Goal: Information Seeking & Learning: Check status

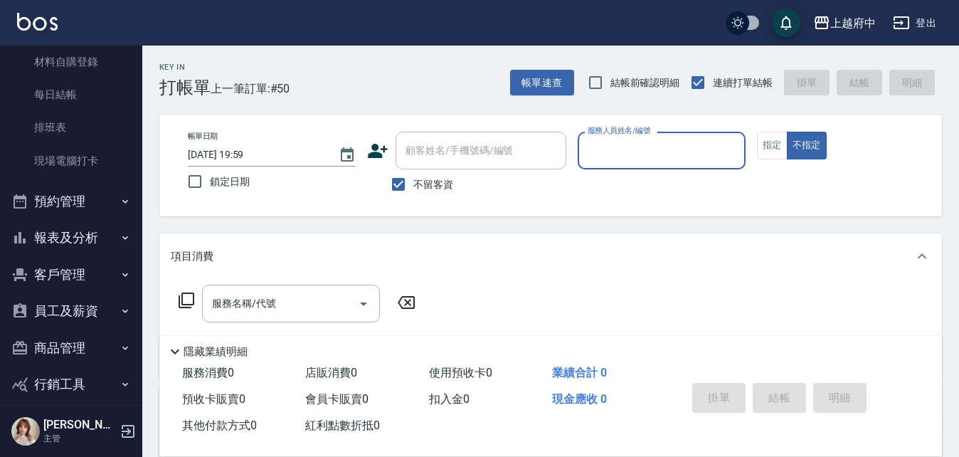
scroll to position [213, 0]
click at [90, 215] on button "預約管理" at bounding box center [71, 200] width 131 height 37
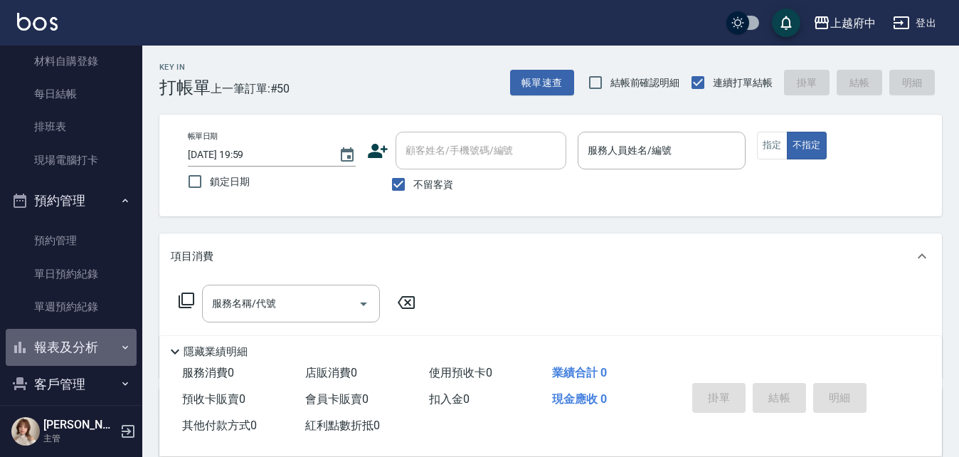
click at [74, 347] on button "報表及分析" at bounding box center [71, 347] width 131 height 37
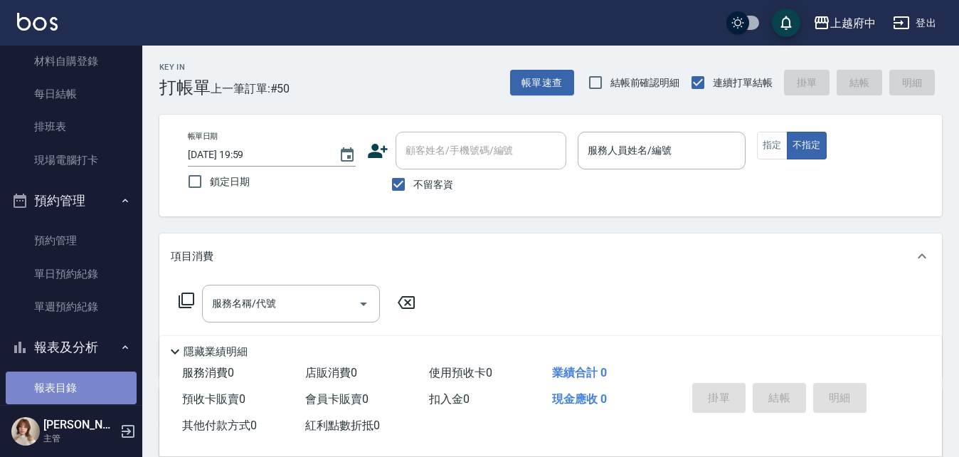
click at [80, 376] on link "報表目錄" at bounding box center [71, 387] width 131 height 33
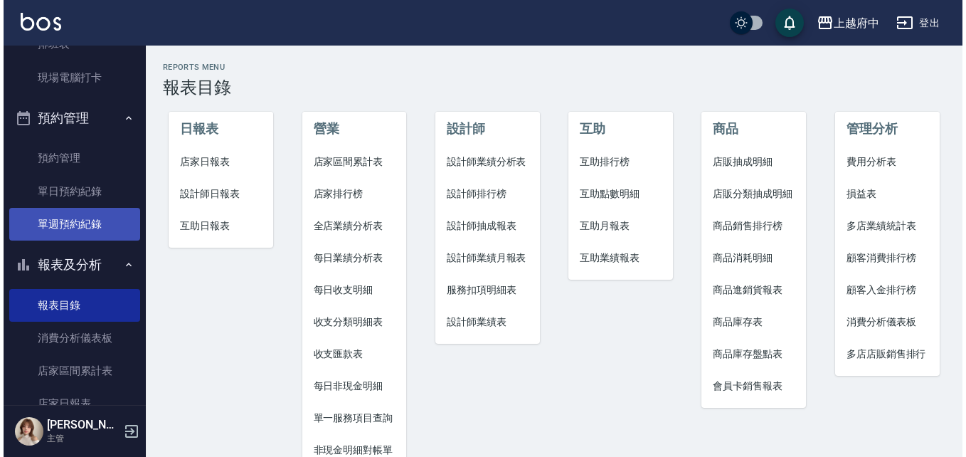
scroll to position [356, 0]
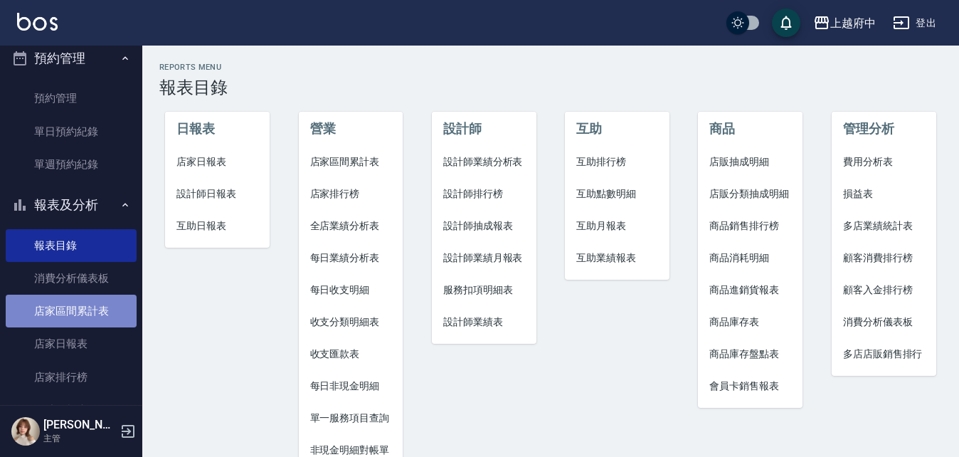
click at [78, 313] on link "店家區間累計表" at bounding box center [71, 311] width 131 height 33
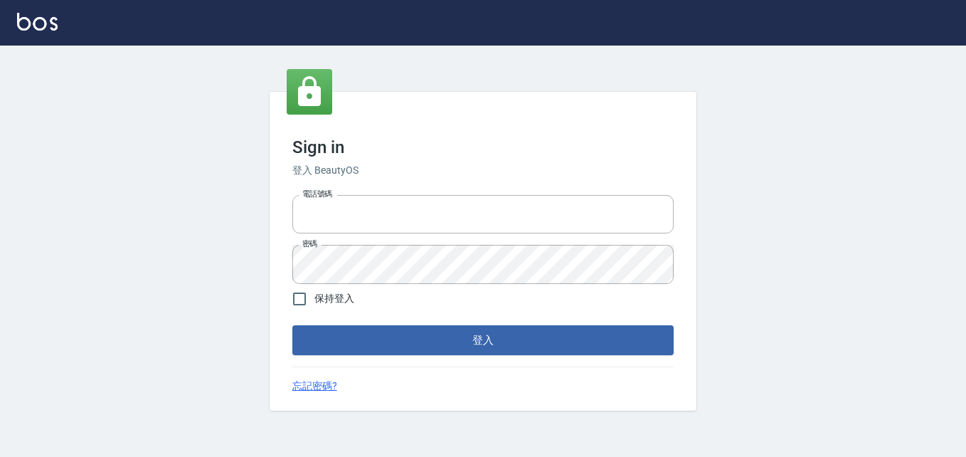
type input "0911903627"
click at [384, 355] on div "Sign in 登入 BeautyOS 電話號碼 [PHONE_NUMBER] 電話號碼 密碼 密碼 保持登入 登入 忘記密碼?" at bounding box center [483, 251] width 427 height 319
click at [385, 347] on button "登入" at bounding box center [482, 340] width 381 height 30
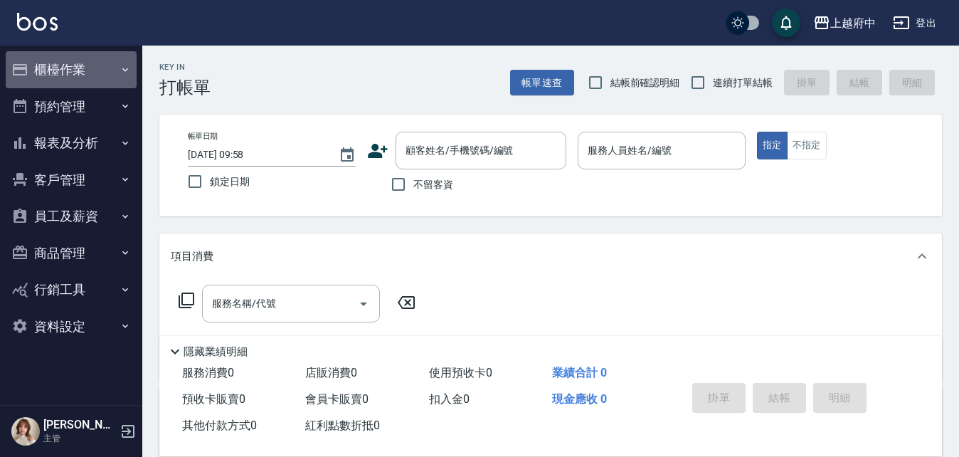
click at [88, 65] on button "櫃檯作業" at bounding box center [71, 69] width 131 height 37
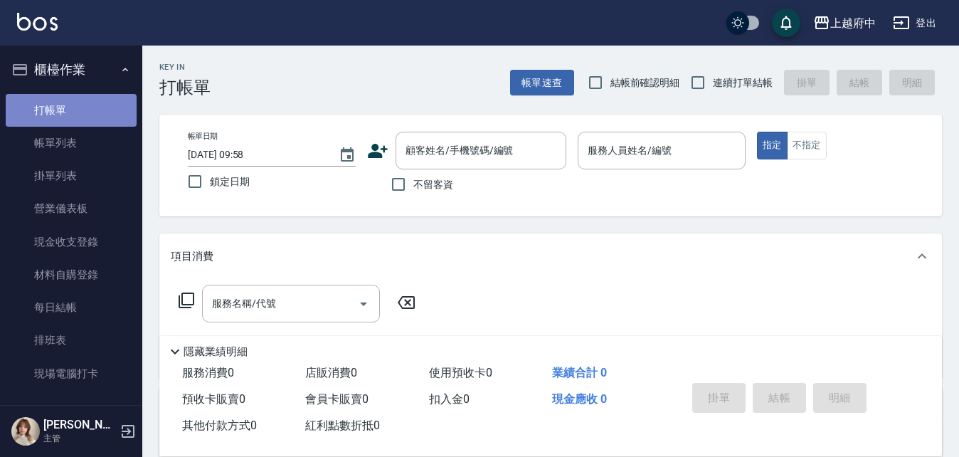
click at [98, 107] on link "打帳單" at bounding box center [71, 110] width 131 height 33
click at [84, 61] on button "櫃檯作業" at bounding box center [71, 69] width 131 height 37
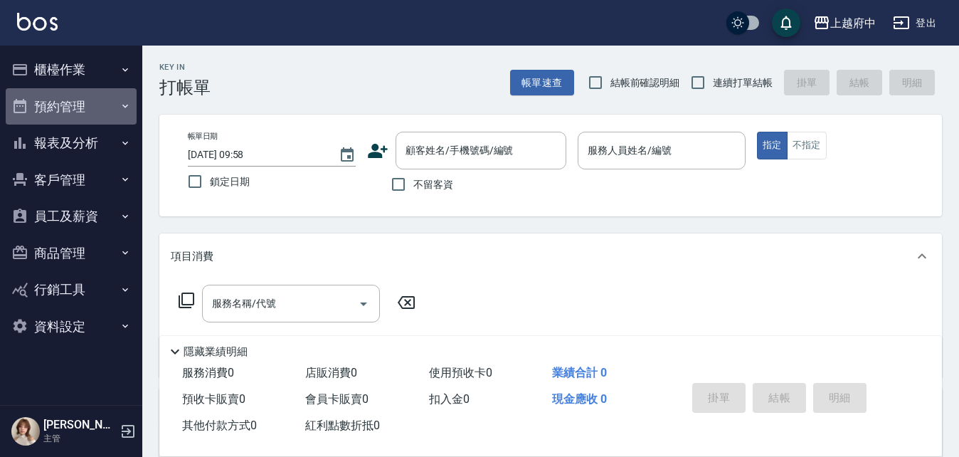
click at [87, 93] on button "預約管理" at bounding box center [71, 106] width 131 height 37
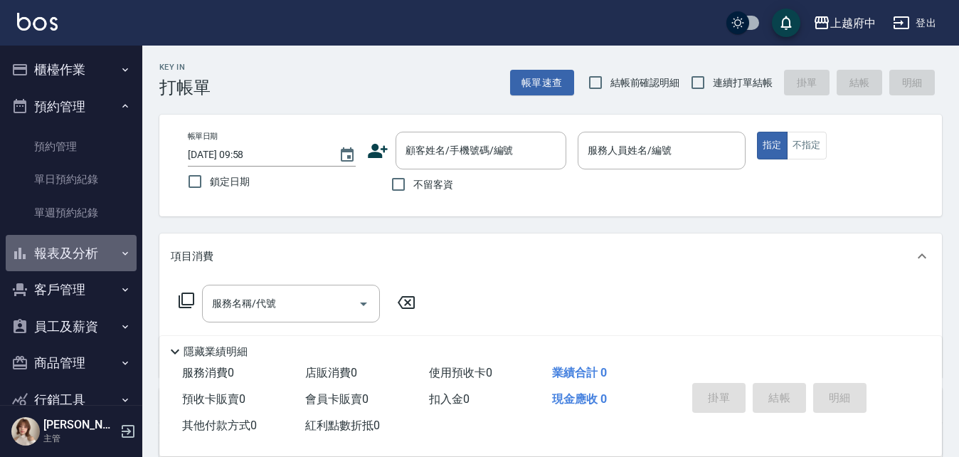
click at [90, 247] on button "報表及分析" at bounding box center [71, 253] width 131 height 37
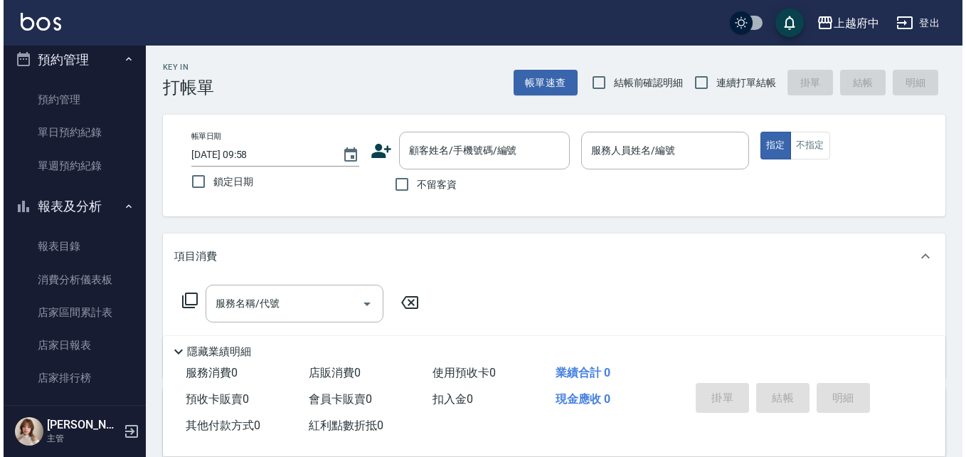
scroll to position [71, 0]
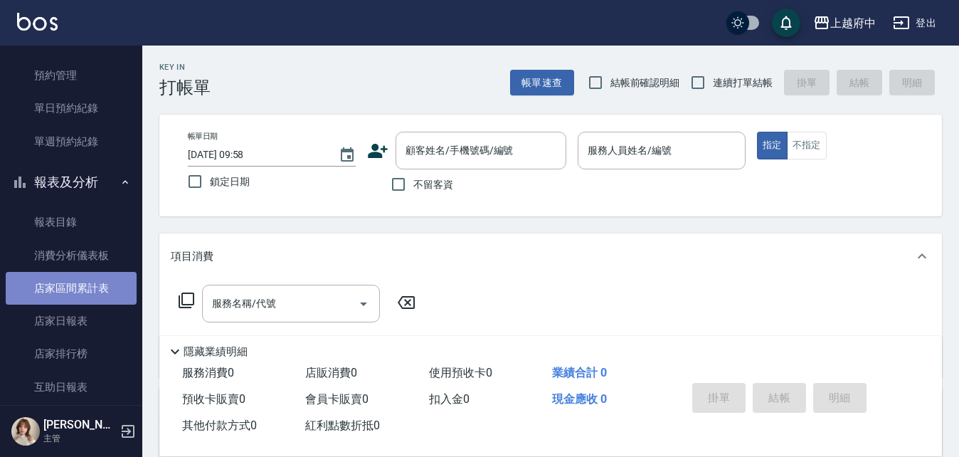
click at [100, 285] on link "店家區間累計表" at bounding box center [71, 288] width 131 height 33
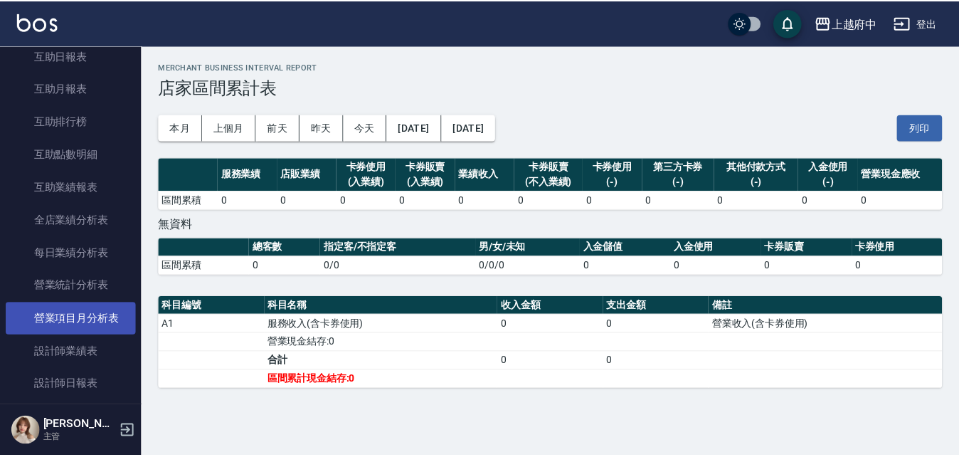
scroll to position [427, 0]
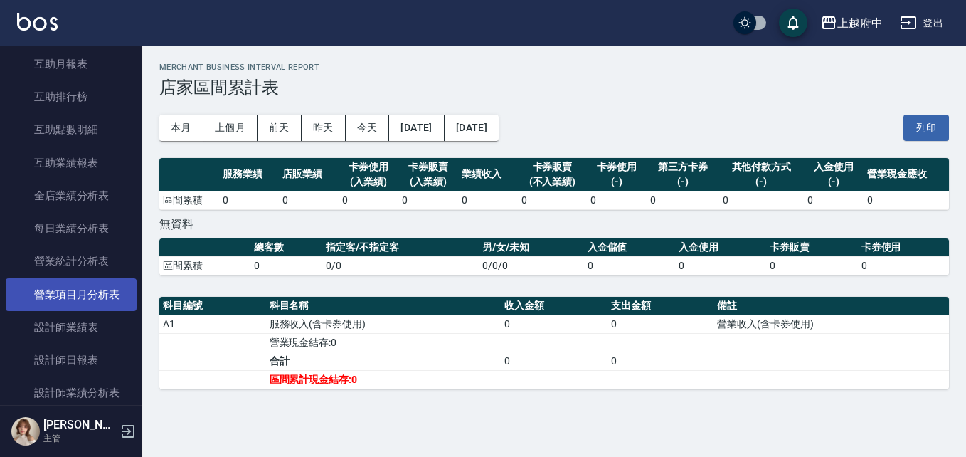
click at [83, 363] on link "設計師日報表" at bounding box center [71, 360] width 131 height 33
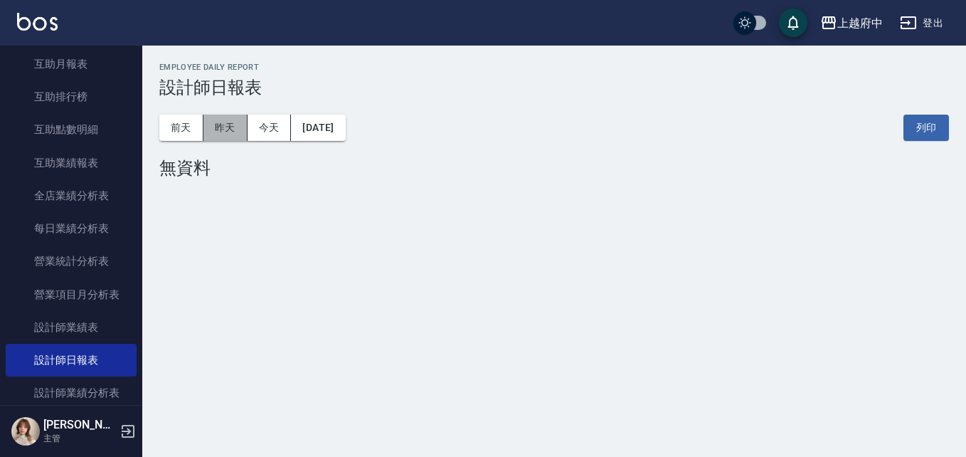
click at [219, 127] on button "昨天" at bounding box center [226, 128] width 44 height 26
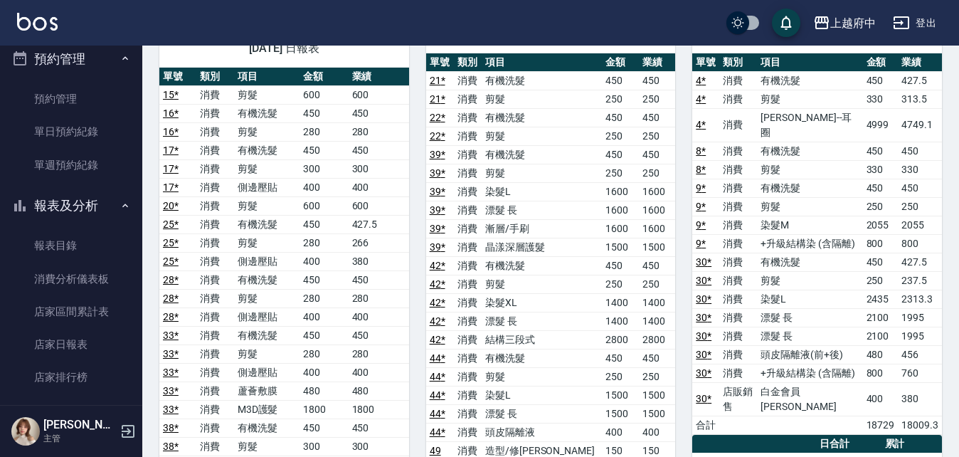
scroll to position [71, 0]
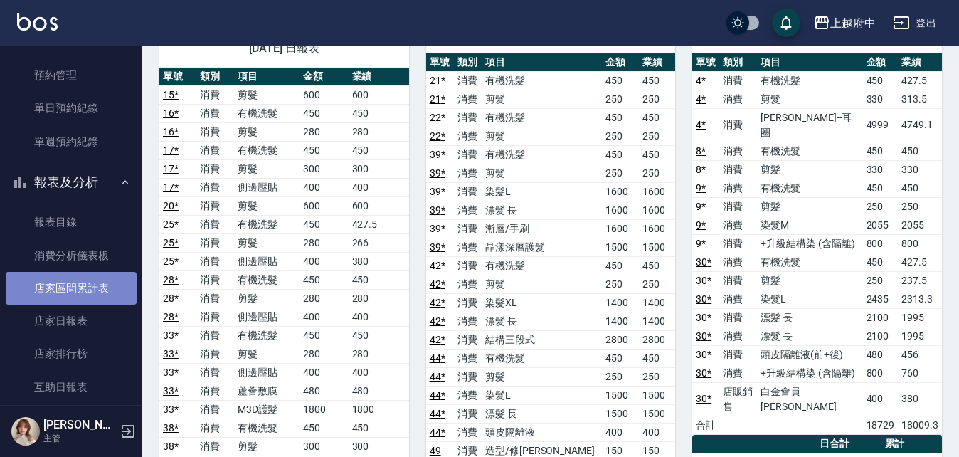
click at [88, 276] on link "店家區間累計表" at bounding box center [71, 288] width 131 height 33
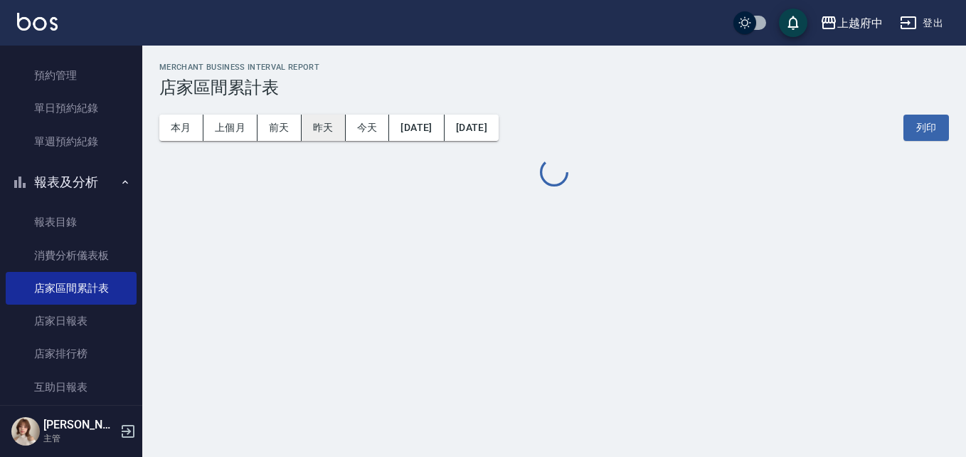
click at [313, 130] on button "昨天" at bounding box center [324, 128] width 44 height 26
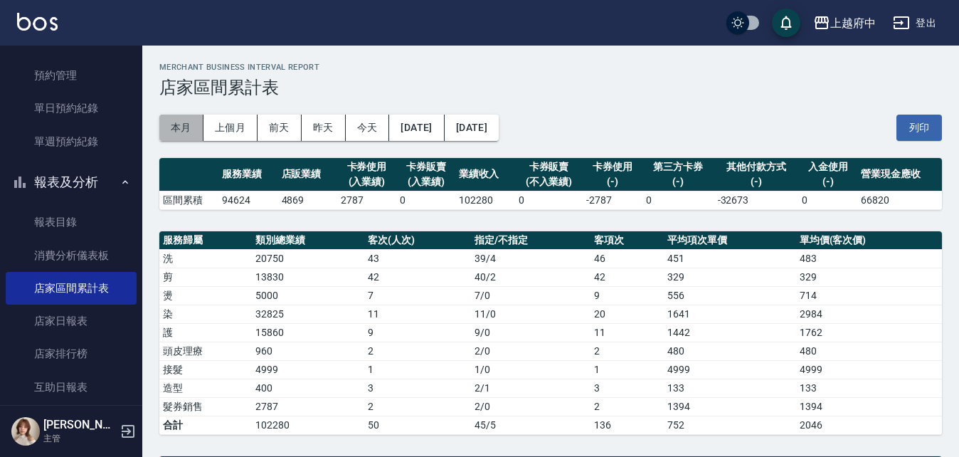
click at [174, 126] on button "本月" at bounding box center [181, 128] width 44 height 26
